Goal: Transaction & Acquisition: Purchase product/service

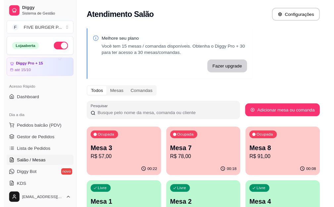
scroll to position [66, 0]
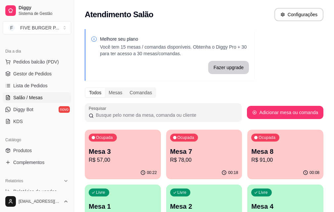
click at [178, 155] on p "Mesa 7" at bounding box center [204, 151] width 68 height 9
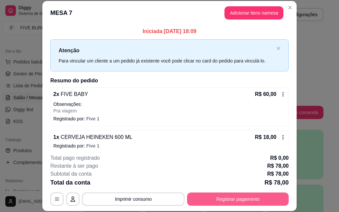
click at [223, 202] on button "Registrar pagamento" at bounding box center [238, 199] width 102 height 13
click at [218, 201] on button "Registrar pagamento" at bounding box center [238, 199] width 99 height 13
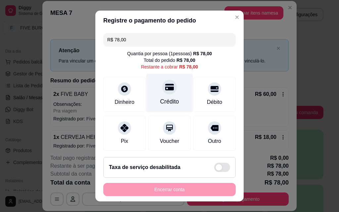
click at [167, 96] on div "Crédito" at bounding box center [169, 93] width 47 height 39
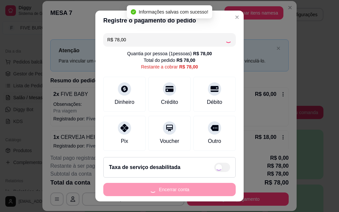
type input "R$ 0,00"
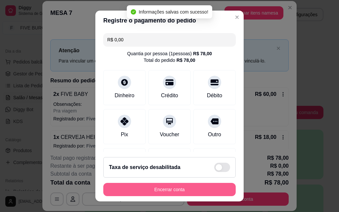
click at [170, 190] on button "Encerrar conta" at bounding box center [169, 189] width 133 height 13
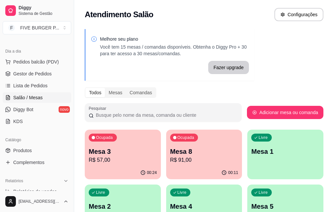
drag, startPoint x: 36, startPoint y: 84, endPoint x: 71, endPoint y: 84, distance: 34.5
click at [36, 84] on span "Lista de Pedidos" at bounding box center [30, 86] width 34 height 7
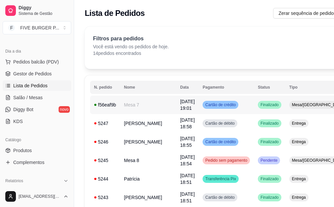
click at [258, 107] on td "Finalizado" at bounding box center [269, 105] width 31 height 19
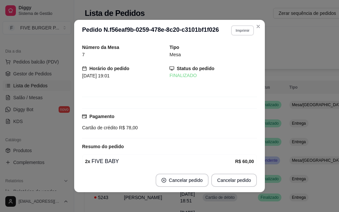
click at [237, 30] on button "Imprimir" at bounding box center [242, 30] width 23 height 10
click at [233, 52] on button "IMPRESSORA" at bounding box center [229, 53] width 48 height 11
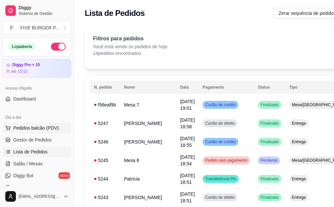
click at [31, 129] on span "Pedidos balcão (PDV)" at bounding box center [36, 128] width 46 height 7
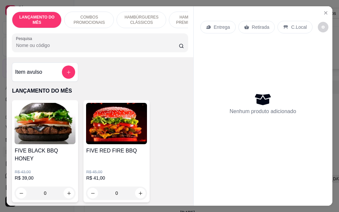
click at [57, 76] on div "Item avulso" at bounding box center [45, 72] width 60 height 13
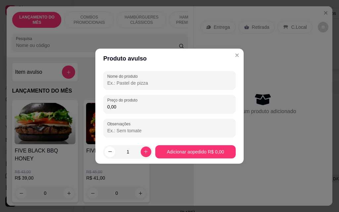
click at [145, 84] on input "Nome do produto" at bounding box center [169, 83] width 125 height 7
type input "M"
type input "MANEKI"
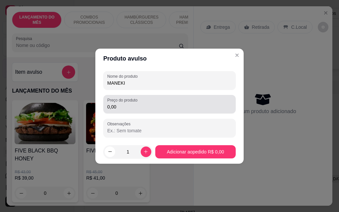
click at [146, 109] on input "0,00" at bounding box center [169, 107] width 125 height 7
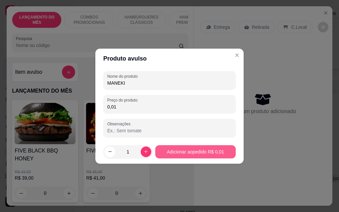
type input "0,01"
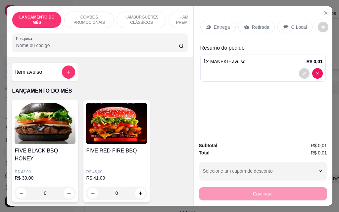
click at [223, 28] on div "Entrega" at bounding box center [217, 27] width 35 height 13
click at [246, 27] on icon at bounding box center [246, 27] width 5 height 5
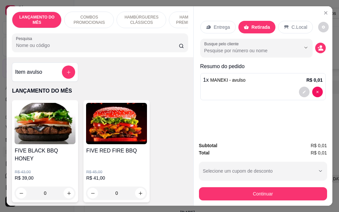
click at [235, 188] on button "Continuar" at bounding box center [263, 194] width 128 height 13
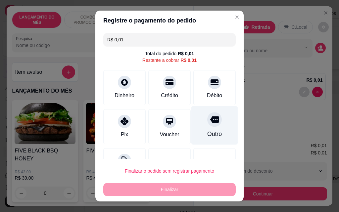
click at [195, 123] on div "Outro" at bounding box center [215, 125] width 47 height 39
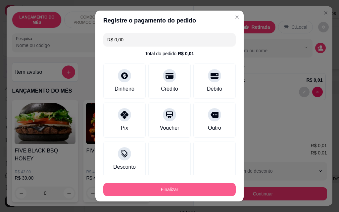
click at [172, 189] on button "Finalizar" at bounding box center [169, 189] width 133 height 13
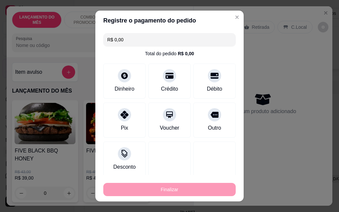
type input "-R$ 0,01"
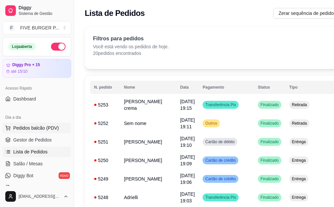
click at [19, 131] on span "Pedidos balcão (PDV)" at bounding box center [36, 128] width 46 height 7
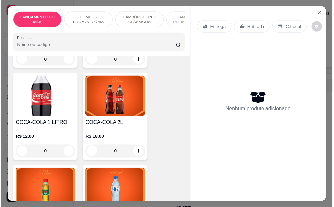
scroll to position [3015, 0]
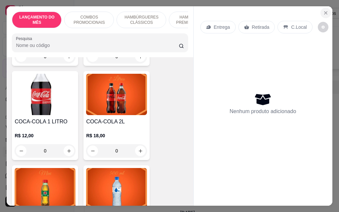
click at [325, 12] on icon "Close" at bounding box center [326, 13] width 3 height 3
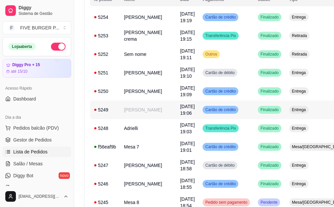
scroll to position [99, 0]
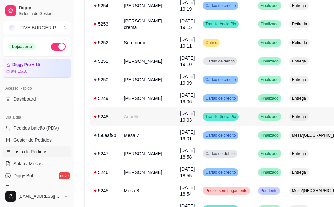
click at [291, 120] on span "Entrega" at bounding box center [299, 116] width 17 height 5
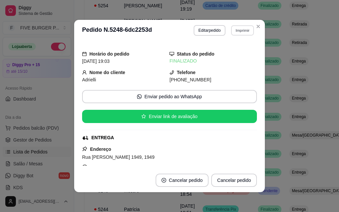
click at [236, 33] on button "Imprimir" at bounding box center [242, 30] width 23 height 10
click at [230, 54] on button "IMPRESSORA" at bounding box center [228, 53] width 48 height 11
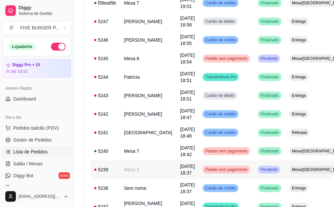
scroll to position [298, 0]
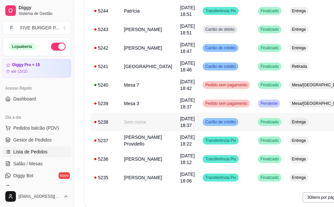
click at [258, 126] on div "Finalizado" at bounding box center [270, 122] width 24 height 8
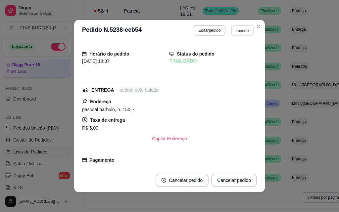
click at [235, 28] on button "Imprimir" at bounding box center [242, 30] width 23 height 10
click at [236, 55] on button "IMPRESSORA" at bounding box center [228, 53] width 46 height 10
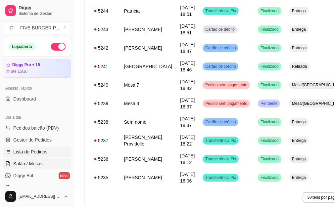
click at [33, 164] on span "Salão / Mesas" at bounding box center [27, 164] width 29 height 7
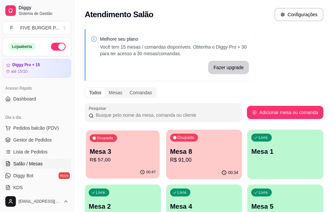
click at [100, 166] on div "Ocupada Mesa 3 R$ 57,00" at bounding box center [123, 149] width 74 height 36
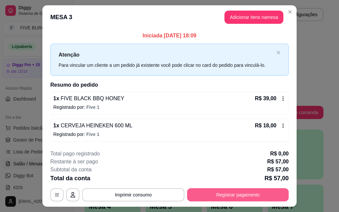
click at [244, 196] on button "Registrar pagamento" at bounding box center [238, 195] width 102 height 13
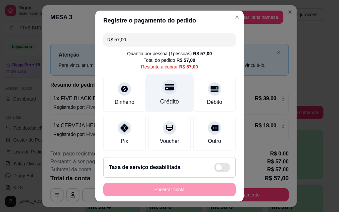
click at [166, 100] on div "Crédito" at bounding box center [169, 101] width 19 height 9
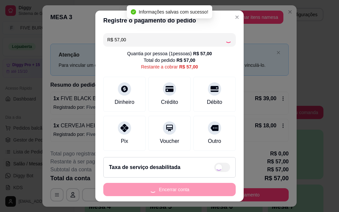
type input "R$ 0,00"
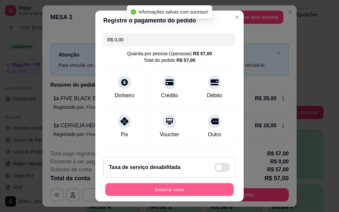
click at [165, 191] on button "Encerrar conta" at bounding box center [169, 190] width 129 height 13
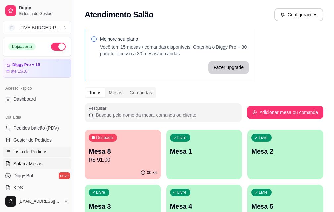
click at [39, 152] on span "Lista de Pedidos" at bounding box center [30, 152] width 34 height 7
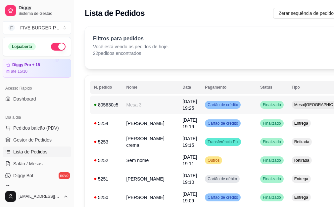
click at [224, 105] on td "Cartão de crédito" at bounding box center [228, 105] width 55 height 19
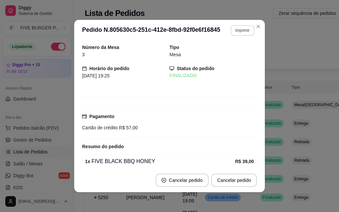
click at [242, 32] on button "Imprimir" at bounding box center [243, 30] width 24 height 11
click at [232, 51] on button "IMPRESSORA" at bounding box center [228, 53] width 46 height 10
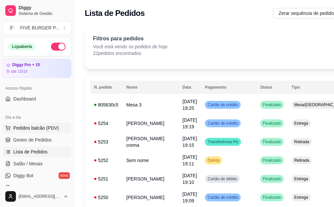
click at [41, 129] on span "Pedidos balcão (PDV)" at bounding box center [36, 128] width 46 height 7
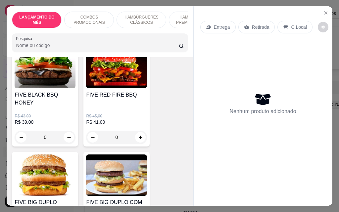
scroll to position [133, 0]
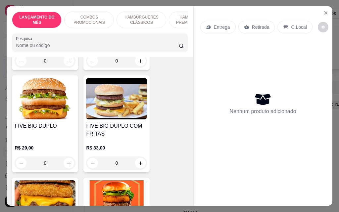
click at [67, 160] on div "0" at bounding box center [45, 163] width 61 height 13
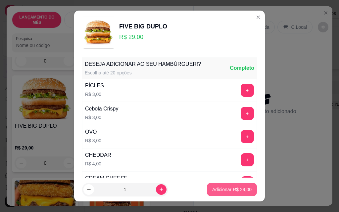
click at [217, 191] on p "Adicionar R$ 29,00" at bounding box center [231, 190] width 39 height 7
type input "1"
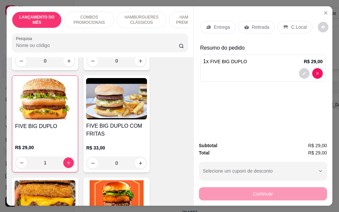
drag, startPoint x: 217, startPoint y: 18, endPoint x: 216, endPoint y: 21, distance: 3.5
click at [217, 19] on div "Entrega Retirada C.Local" at bounding box center [263, 27] width 126 height 23
click at [216, 24] on p "Entrega" at bounding box center [222, 27] width 16 height 7
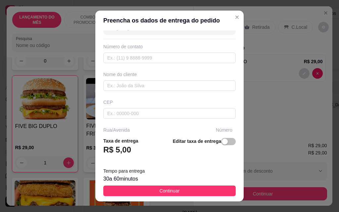
scroll to position [33, 0]
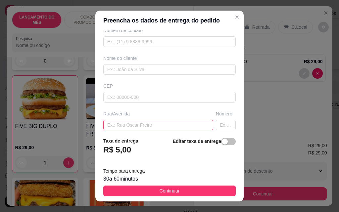
click at [148, 122] on input "text" at bounding box center [158, 125] width 110 height 11
type input "[PERSON_NAME]"
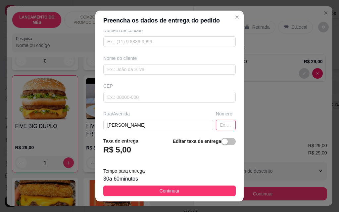
click at [218, 128] on input "text" at bounding box center [226, 125] width 20 height 11
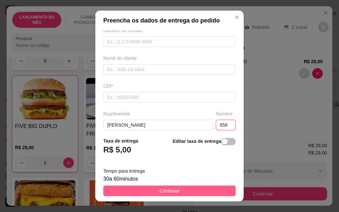
type input "658"
click at [198, 193] on button "Continuar" at bounding box center [169, 191] width 133 height 11
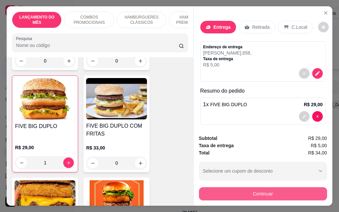
click at [247, 195] on button "Continuar" at bounding box center [263, 194] width 128 height 13
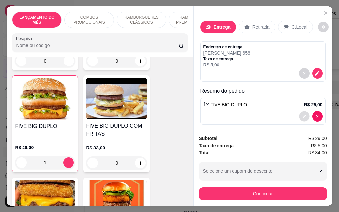
click at [301, 115] on button "decrease-product-quantity" at bounding box center [304, 117] width 10 height 10
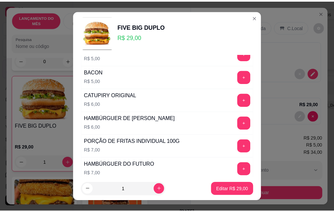
scroll to position [415, 0]
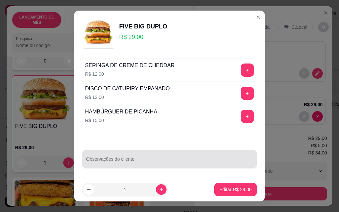
click at [159, 155] on div at bounding box center [169, 159] width 167 height 13
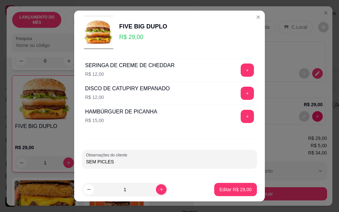
type input "SEM PICLES"
click at [220, 191] on p "Editar R$ 29,00" at bounding box center [235, 190] width 31 height 6
type input "0"
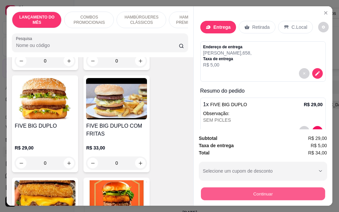
click at [247, 194] on button "Continuar" at bounding box center [263, 194] width 124 height 13
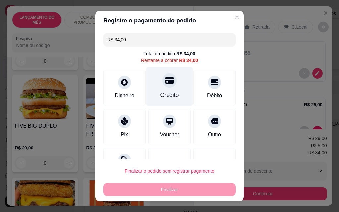
click at [169, 93] on div "Crédito" at bounding box center [169, 95] width 19 height 9
type input "R$ 0,00"
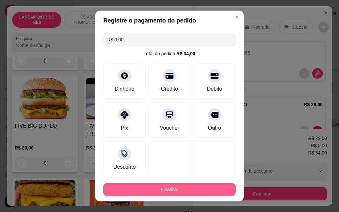
click at [171, 188] on button "Finalizar" at bounding box center [169, 189] width 133 height 13
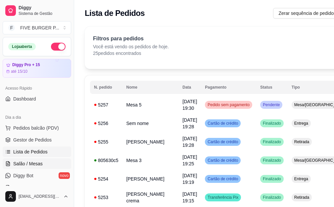
click at [25, 164] on span "Salão / Mesas" at bounding box center [27, 164] width 29 height 7
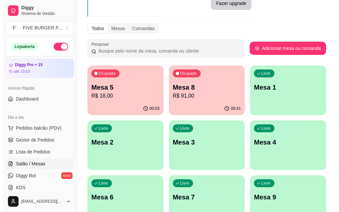
scroll to position [66, 0]
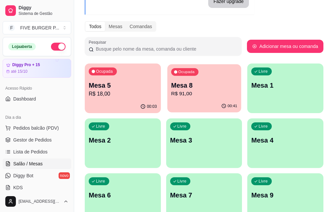
click at [173, 89] on p "Mesa 8" at bounding box center [204, 85] width 66 height 9
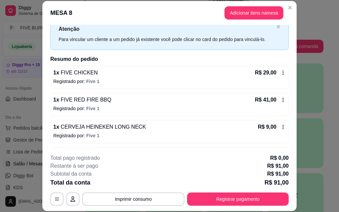
scroll to position [33, 0]
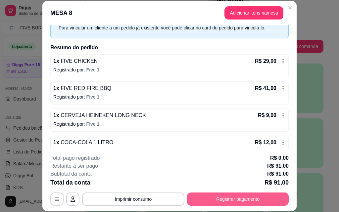
click at [218, 199] on button "Registrar pagamento" at bounding box center [238, 199] width 102 height 13
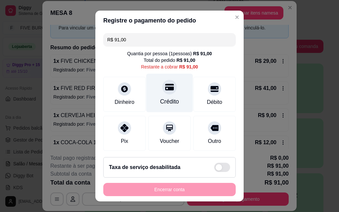
click at [172, 101] on div "Crédito" at bounding box center [169, 93] width 47 height 39
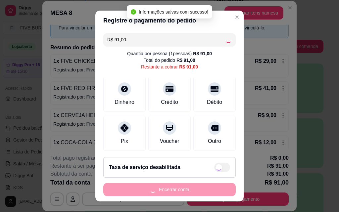
type input "R$ 0,00"
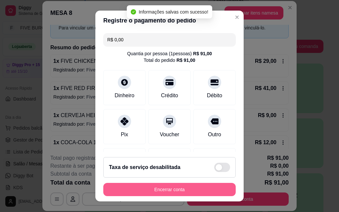
click at [159, 193] on button "Encerrar conta" at bounding box center [169, 189] width 133 height 13
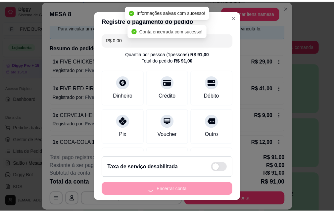
scroll to position [0, 0]
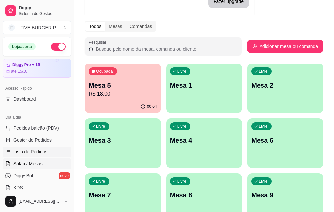
click at [46, 154] on span "Lista de Pedidos" at bounding box center [30, 152] width 34 height 7
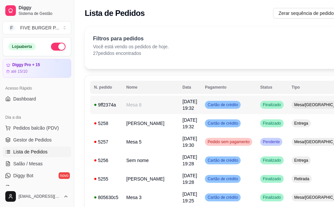
click at [234, 104] on td "Cartão de crédito" at bounding box center [228, 105] width 55 height 19
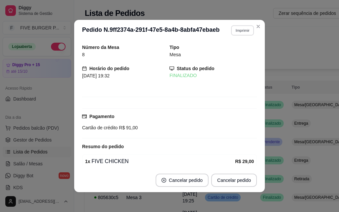
click at [249, 31] on button "Imprimir" at bounding box center [242, 30] width 23 height 10
click at [238, 52] on button "IMPRESSORA" at bounding box center [228, 53] width 46 height 10
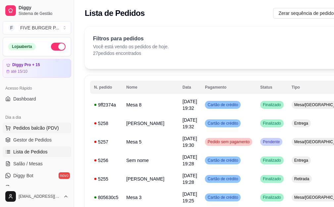
click at [38, 130] on span "Pedidos balcão (PDV)" at bounding box center [36, 128] width 46 height 7
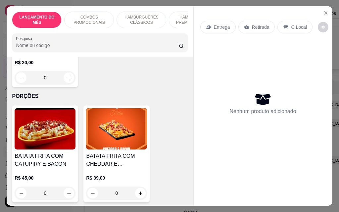
scroll to position [2220, 0]
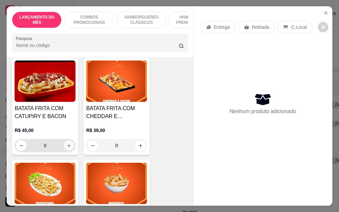
click at [67, 143] on icon "increase-product-quantity" at bounding box center [69, 145] width 5 height 5
type input "1"
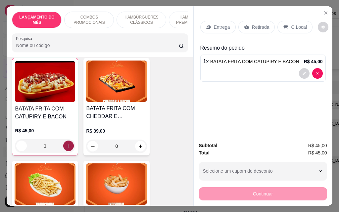
scroll to position [2220, 0]
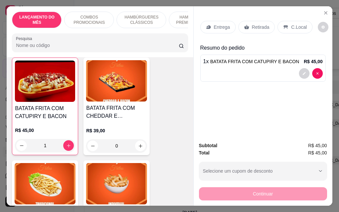
click at [221, 24] on p "Entrega" at bounding box center [222, 27] width 16 height 7
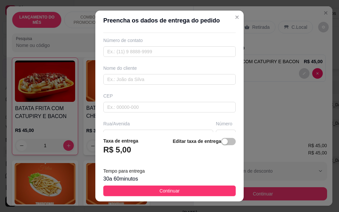
scroll to position [33, 0]
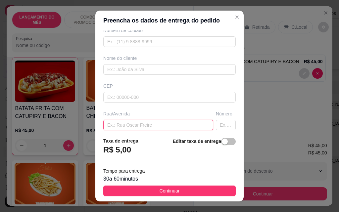
click at [123, 126] on input "text" at bounding box center [158, 125] width 110 height 11
type input "MAJOR [PERSON_NAME]"
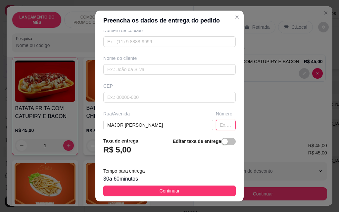
click at [219, 123] on input "text" at bounding box center [226, 125] width 20 height 11
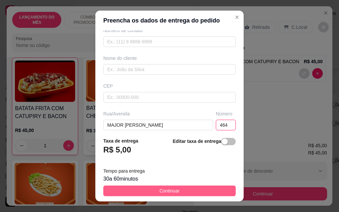
type input "464"
click at [132, 189] on button "Continuar" at bounding box center [169, 191] width 133 height 11
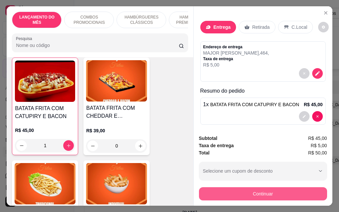
click at [229, 189] on button "Continuar" at bounding box center [263, 194] width 128 height 13
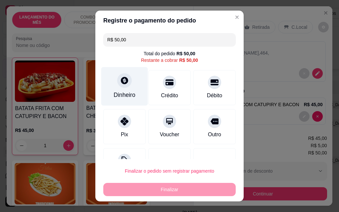
click at [116, 90] on div "Dinheiro" at bounding box center [124, 86] width 47 height 39
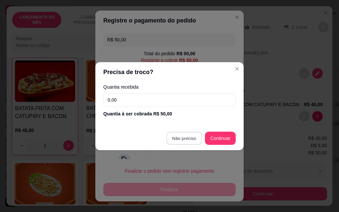
type input "R$ 0,00"
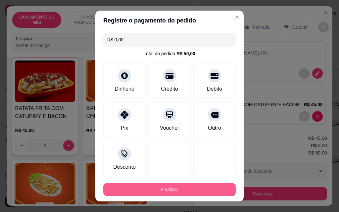
click at [189, 186] on button "Finalizar" at bounding box center [169, 189] width 133 height 13
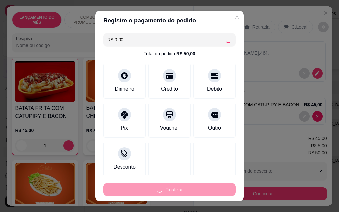
type input "0"
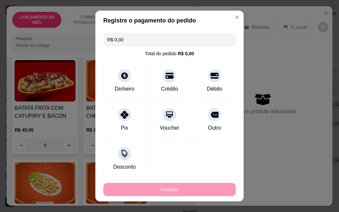
type input "-R$ 50,00"
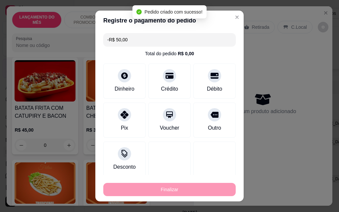
scroll to position [2220, 0]
